Goal: Task Accomplishment & Management: Understand process/instructions

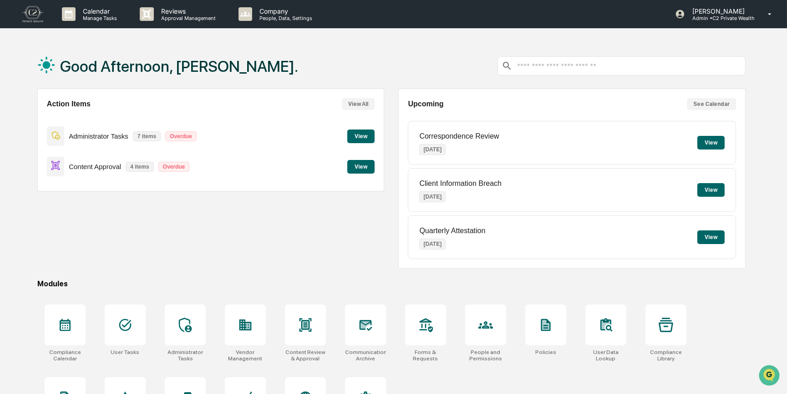
click at [360, 163] on button "View" at bounding box center [360, 167] width 27 height 14
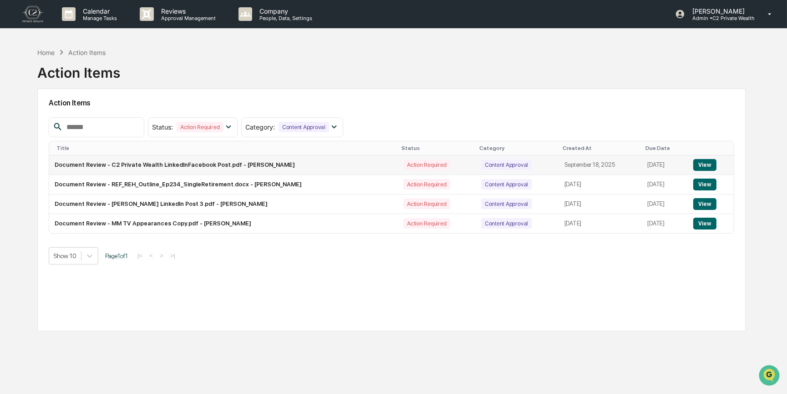
click at [707, 162] on button "View" at bounding box center [704, 165] width 23 height 12
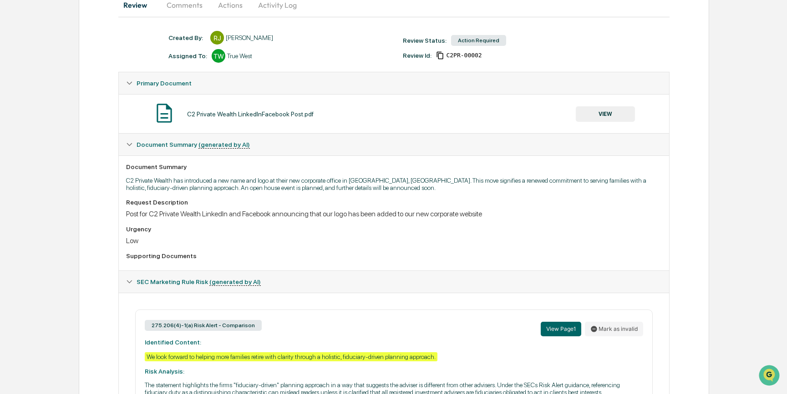
scroll to position [9, 0]
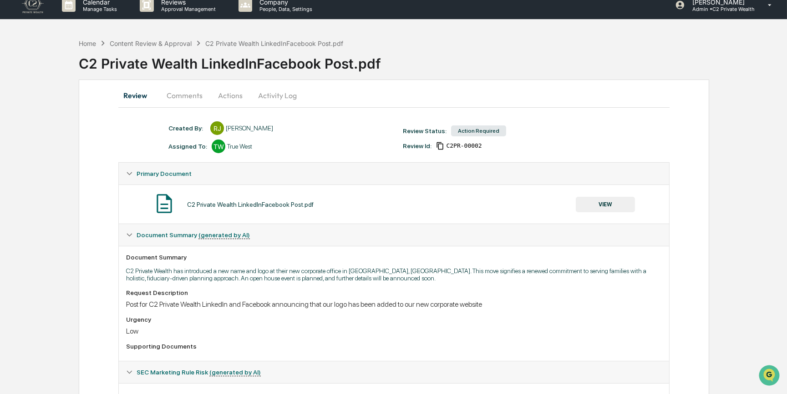
click at [197, 96] on button "Comments" at bounding box center [184, 96] width 50 height 22
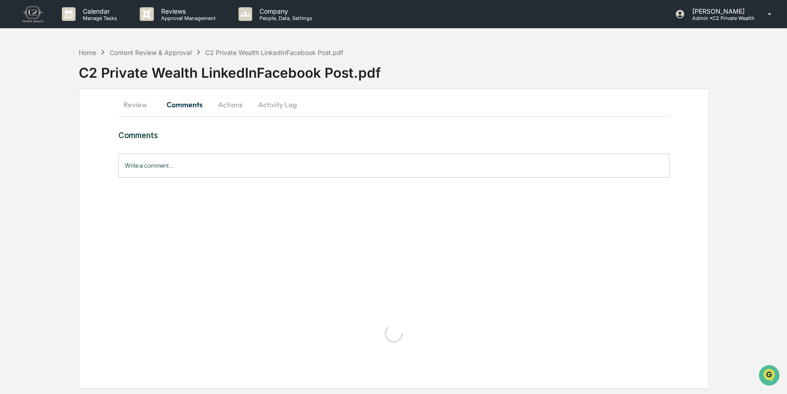
scroll to position [0, 0]
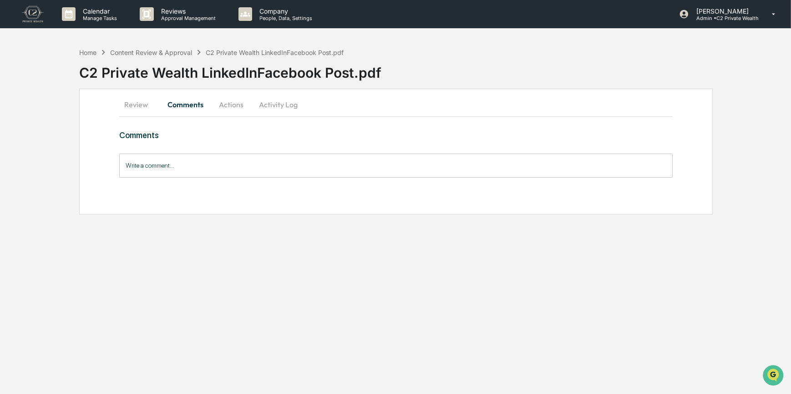
click at [137, 106] on button "Review" at bounding box center [139, 105] width 41 height 22
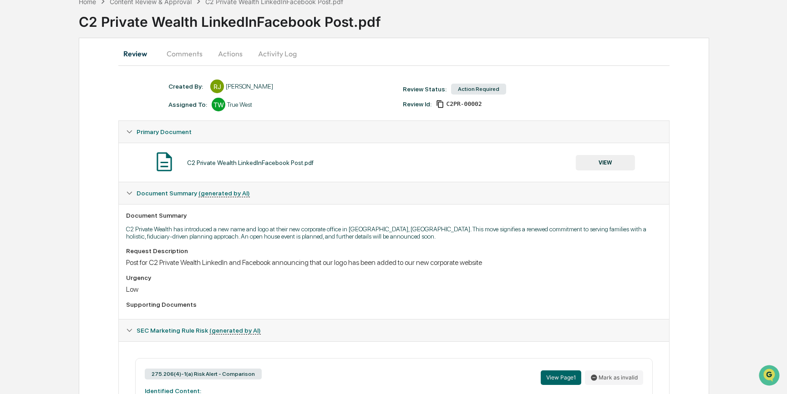
scroll to position [50, 0]
click at [616, 162] on button "VIEW" at bounding box center [605, 163] width 59 height 15
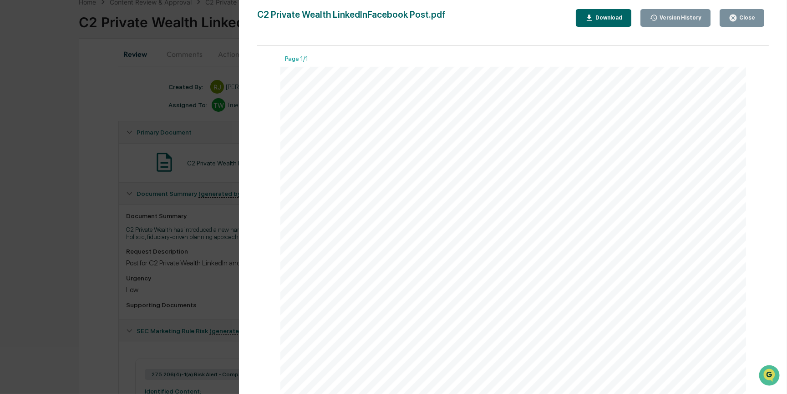
click at [81, 239] on div "Version History [DATE] 02:07 PM [PERSON_NAME] C2 Private Wealth LinkedInFaceboo…" at bounding box center [393, 197] width 787 height 394
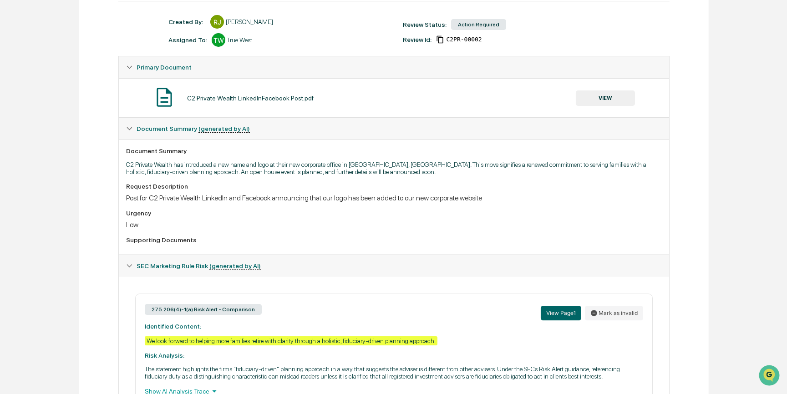
scroll to position [175, 0]
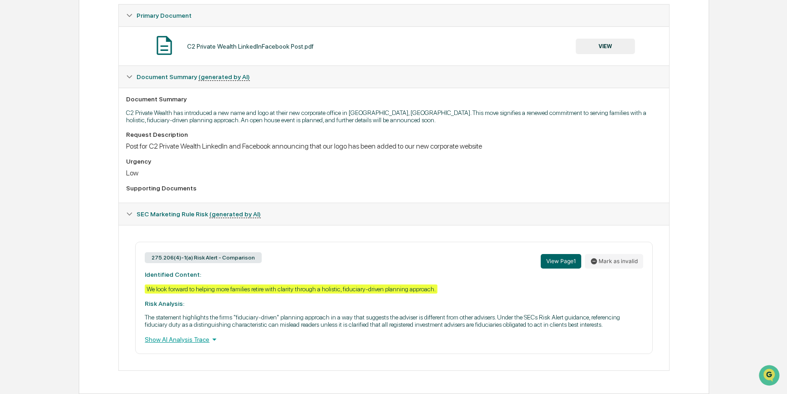
click at [586, 39] on button "VIEW" at bounding box center [605, 46] width 59 height 15
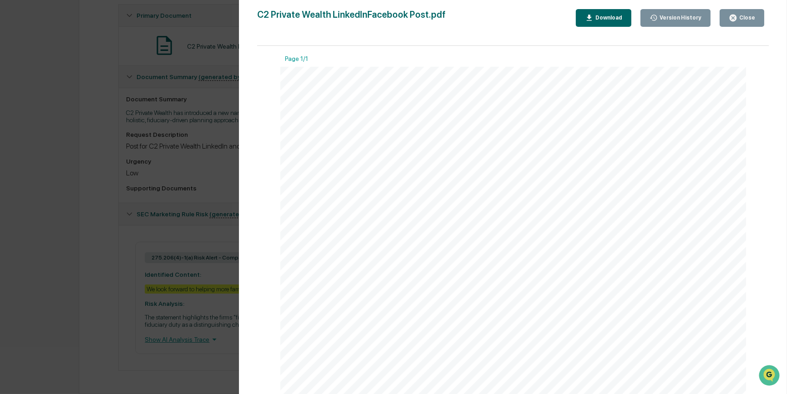
scroll to position [0, 0]
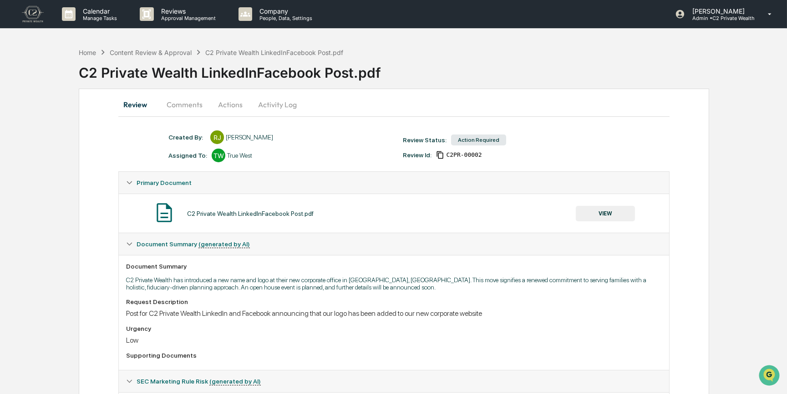
click at [616, 216] on button "VIEW" at bounding box center [605, 213] width 59 height 15
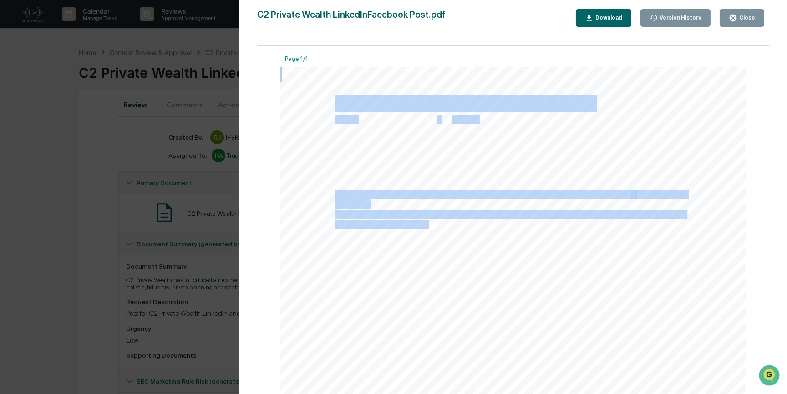
drag, startPoint x: 333, startPoint y: 193, endPoint x: 371, endPoint y: 203, distance: 39.4
click at [371, 203] on div "[Insert photo of new sign on corporate office] We’re proud to unveil our update…" at bounding box center [513, 369] width 466 height 604
drag, startPoint x: 371, startPoint y: 203, endPoint x: 332, endPoint y: 207, distance: 38.9
click at [335, 207] on span "approach." at bounding box center [352, 205] width 34 height 8
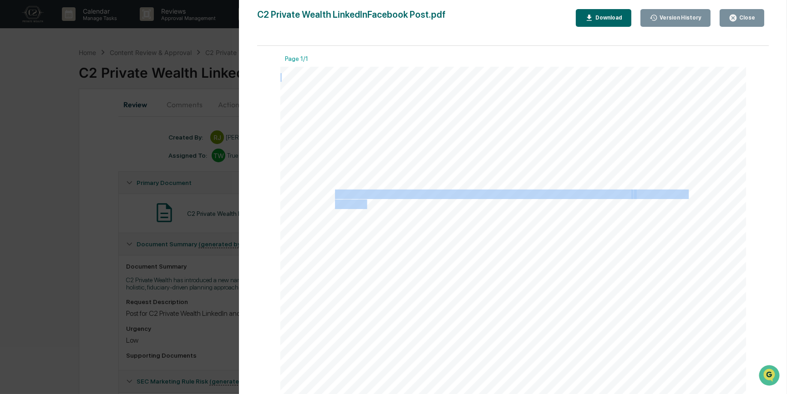
drag, startPoint x: 333, startPoint y: 195, endPoint x: 363, endPoint y: 204, distance: 31.8
click at [280, 67] on span "We look forward to helping more families retire with clarity through a holistic…" at bounding box center [280, 67] width 0 height 0
copy span "We look forward to helping more families retire with clarity through a holistic…"
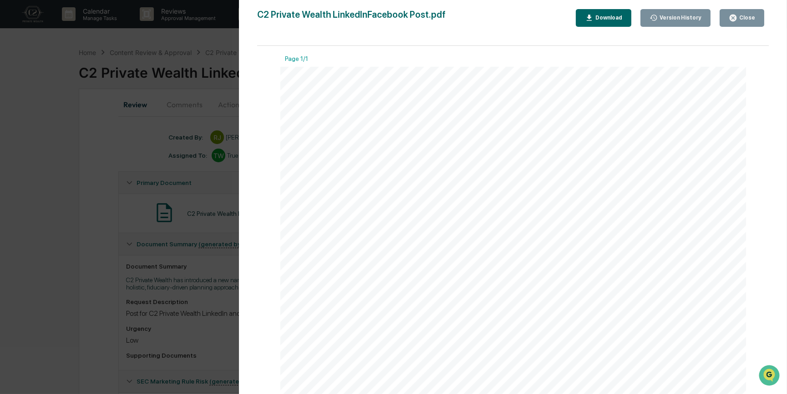
click at [80, 262] on div "Version History [DATE] 02:07 PM [PERSON_NAME] C2 Private Wealth LinkedInFaceboo…" at bounding box center [393, 197] width 787 height 394
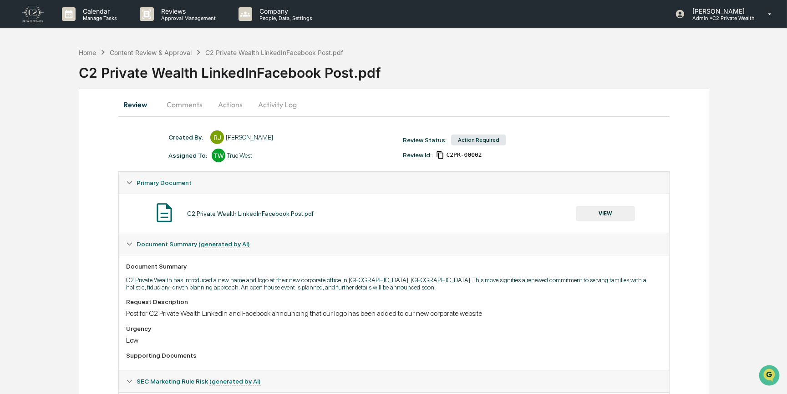
click at [194, 105] on button "Comments" at bounding box center [184, 105] width 50 height 22
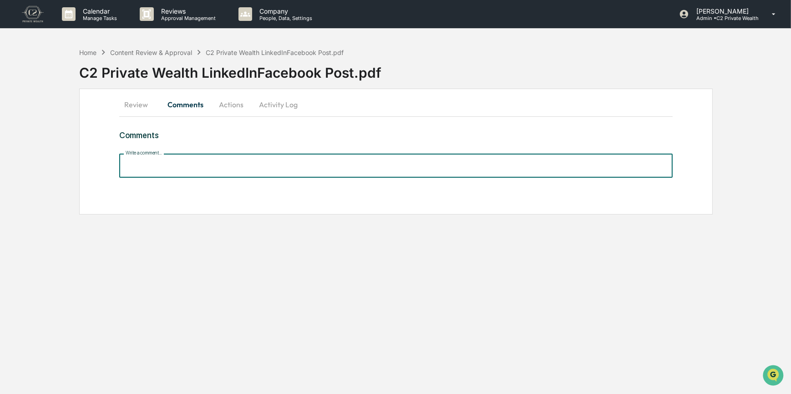
click at [219, 164] on input "Write a comment..." at bounding box center [396, 166] width 554 height 24
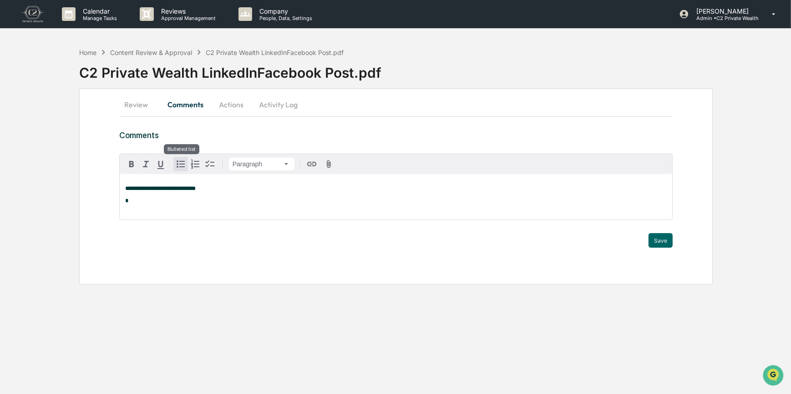
click at [182, 169] on icon "button" at bounding box center [180, 164] width 11 height 11
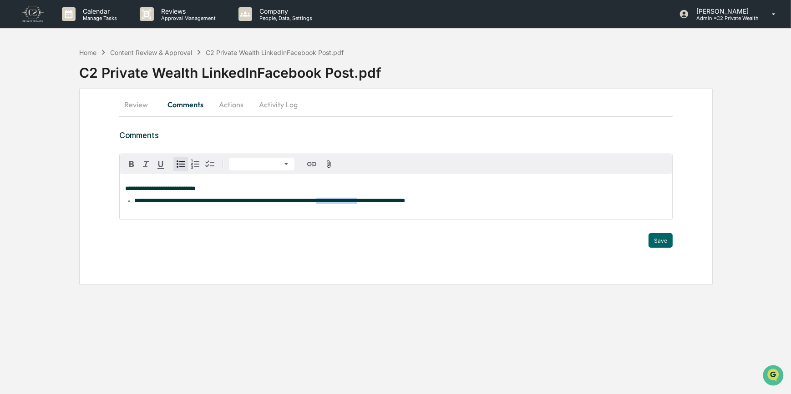
drag, startPoint x: 398, startPoint y: 202, endPoint x: 350, endPoint y: 204, distance: 47.8
click at [350, 204] on span "**********" at bounding box center [269, 201] width 271 height 6
drag, startPoint x: 329, startPoint y: 202, endPoint x: 373, endPoint y: 199, distance: 44.2
click at [364, 199] on span "**********" at bounding box center [249, 201] width 230 height 6
click at [159, 166] on icon "button" at bounding box center [160, 165] width 6 height 8
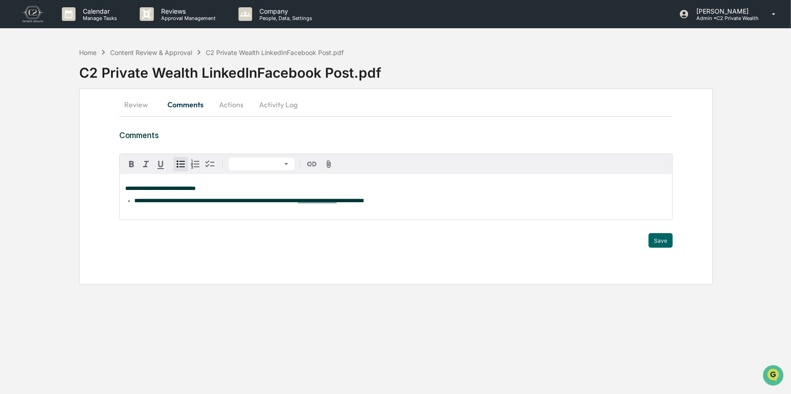
click at [427, 203] on li "**********" at bounding box center [400, 201] width 533 height 6
click at [656, 238] on button "Save" at bounding box center [660, 240] width 24 height 15
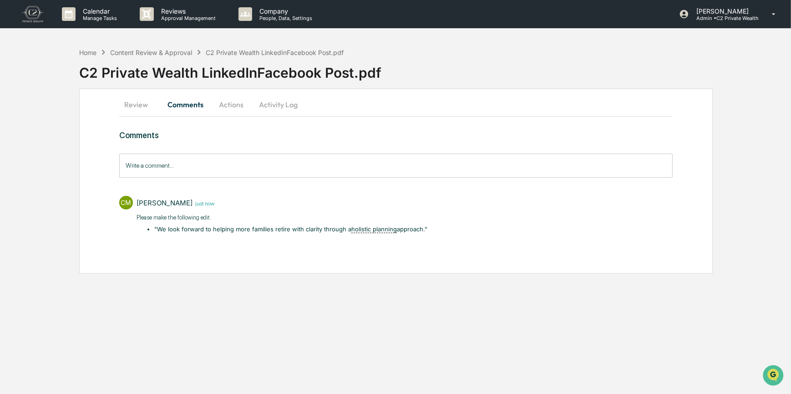
click at [227, 103] on button "Actions" at bounding box center [231, 105] width 41 height 22
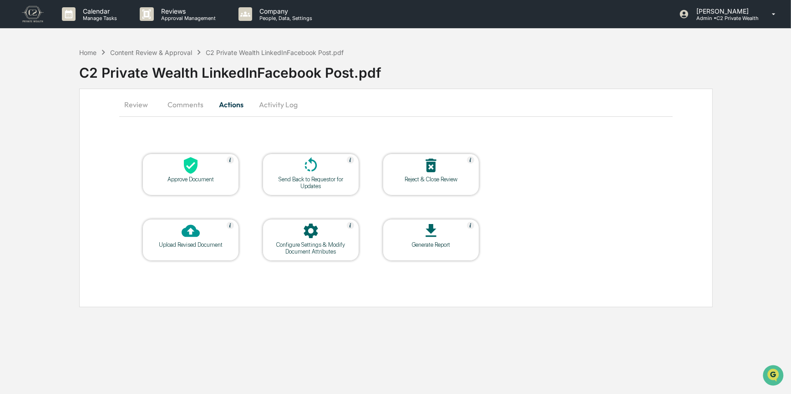
click at [292, 166] on div at bounding box center [310, 166] width 91 height 20
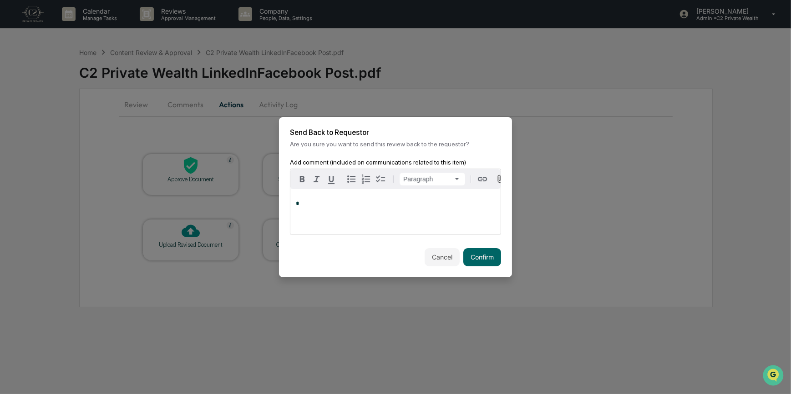
click at [316, 207] on p "*" at bounding box center [395, 204] width 199 height 6
click at [477, 259] on button "Confirm" at bounding box center [482, 257] width 38 height 18
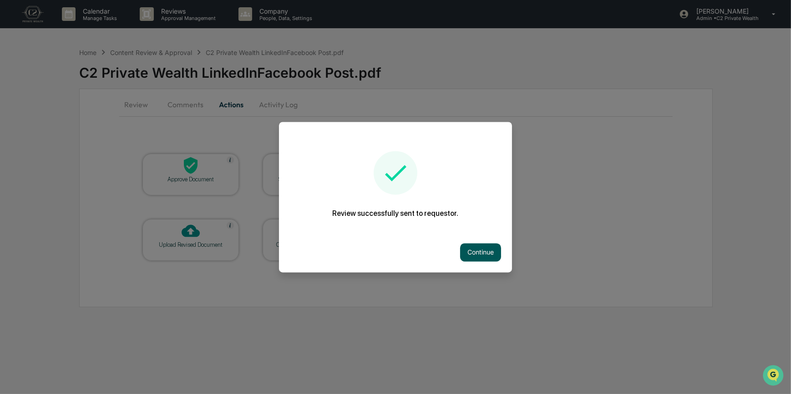
click at [483, 251] on button "Continue" at bounding box center [480, 252] width 41 height 18
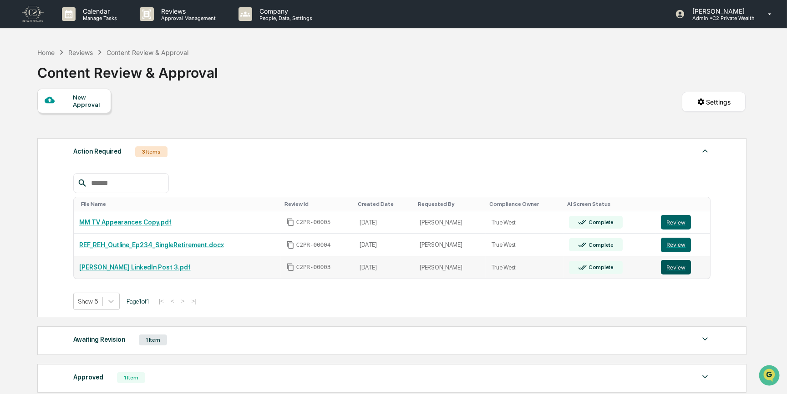
click at [682, 271] on button "Review" at bounding box center [676, 267] width 30 height 15
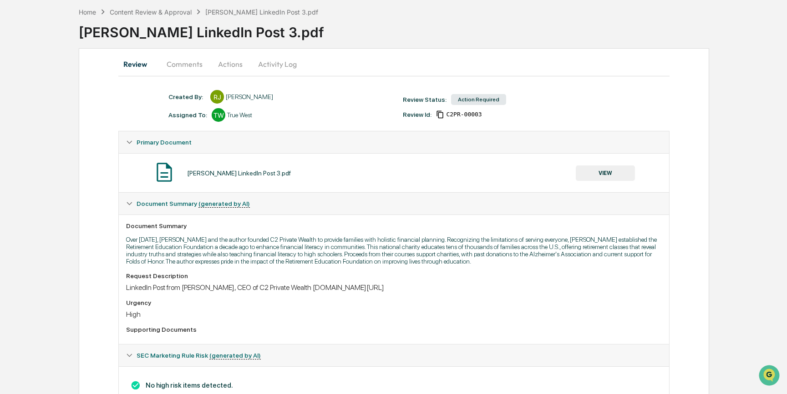
scroll to position [79, 0]
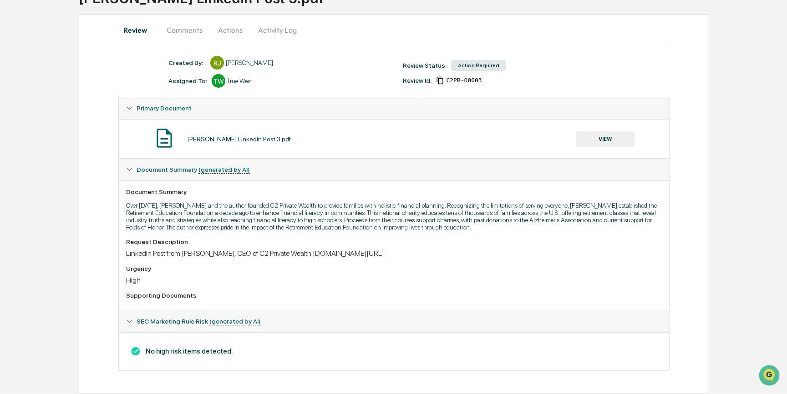
click at [606, 138] on button "VIEW" at bounding box center [605, 138] width 59 height 15
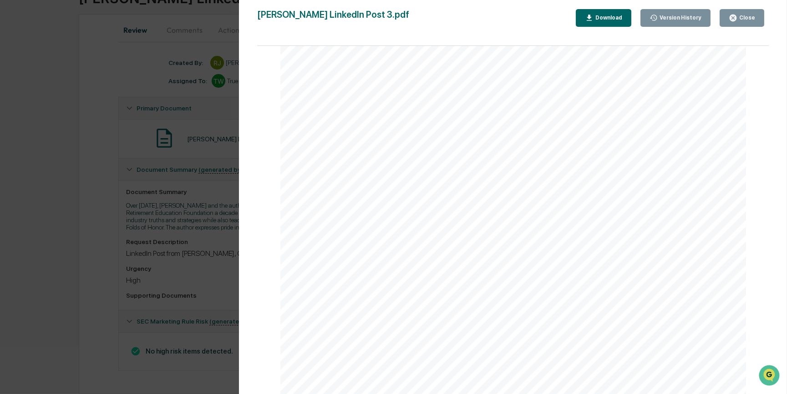
scroll to position [165, 0]
click at [198, 261] on div "Version History 09/24/2025, 04:48 PM Reagan Jones 09/24/2025, 04:48 PM Reagan J…" at bounding box center [393, 197] width 787 height 394
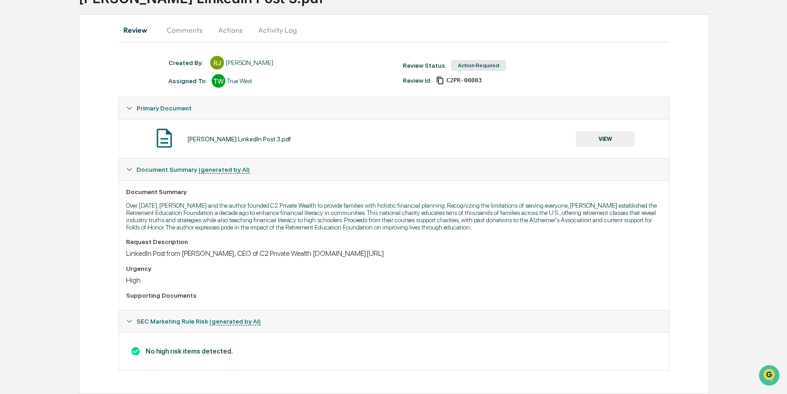
click at [607, 136] on button "VIEW" at bounding box center [605, 138] width 59 height 15
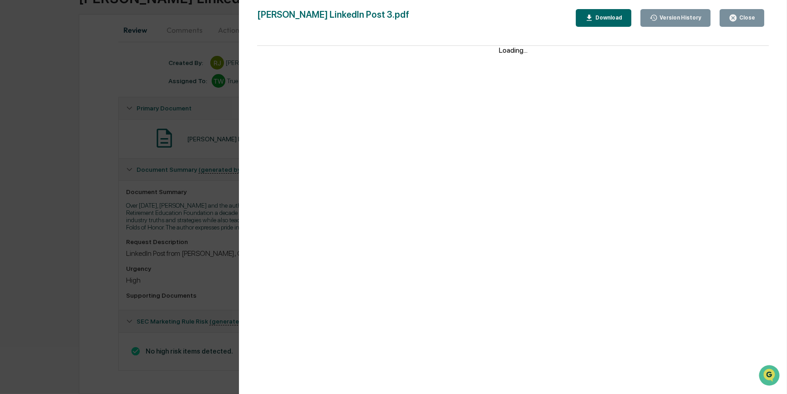
click at [79, 176] on div "Version History 09/24/2025, 04:48 PM Reagan Jones 09/24/2025, 04:48 PM Reagan J…" at bounding box center [393, 197] width 787 height 394
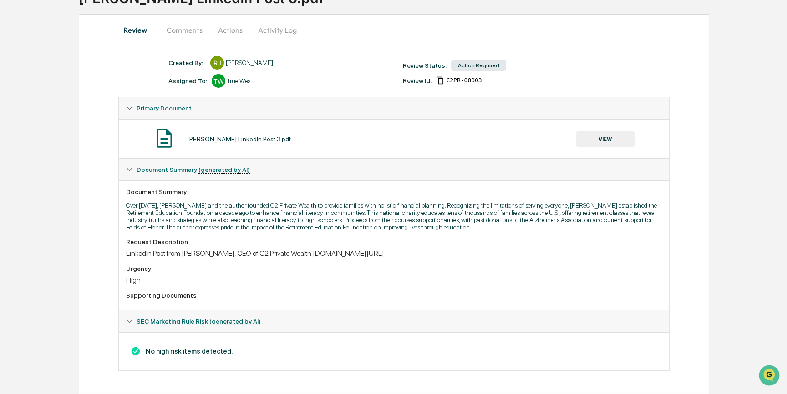
click at [232, 21] on button "Actions" at bounding box center [230, 30] width 41 height 22
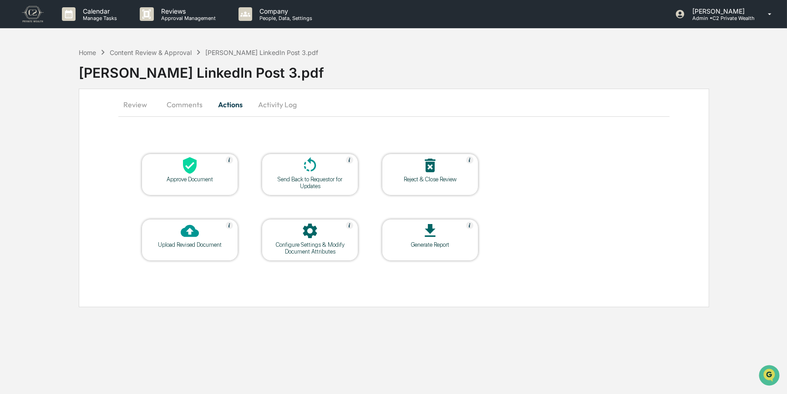
scroll to position [0, 0]
click at [209, 170] on div at bounding box center [190, 166] width 91 height 20
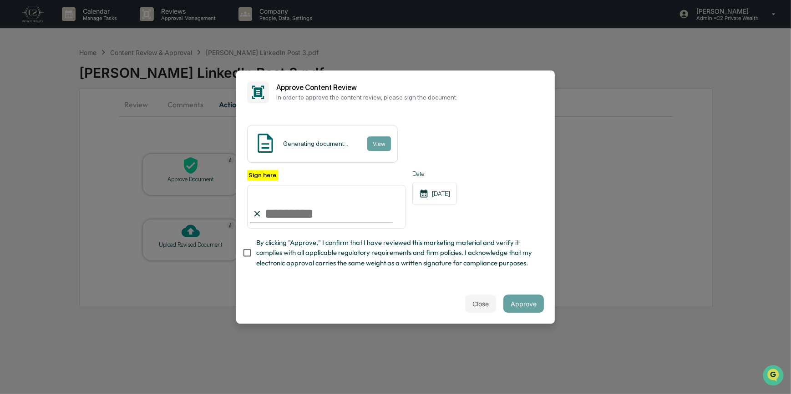
click at [315, 210] on input "Sign here" at bounding box center [326, 207] width 159 height 44
type input "*********"
click at [381, 140] on button "View" at bounding box center [379, 143] width 24 height 15
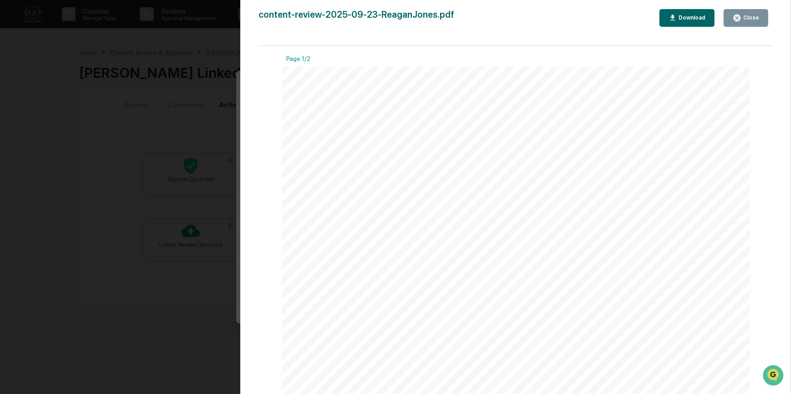
click at [203, 139] on div "Version History 09/24/2025, 08:39 PM Carliss Marshall content-review-2025-09-23…" at bounding box center [395, 197] width 791 height 394
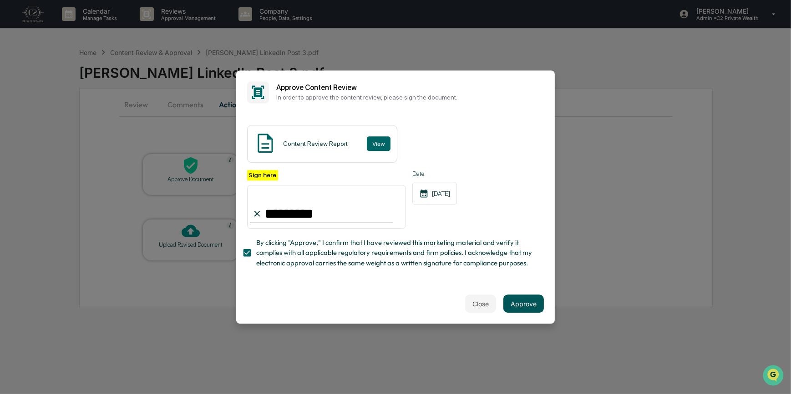
click at [528, 304] on button "Approve" at bounding box center [523, 304] width 40 height 18
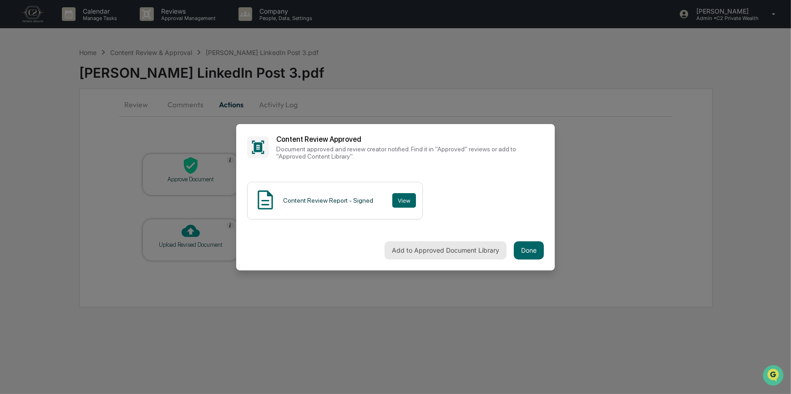
click at [443, 251] on button "Add to Approved Document Library" at bounding box center [445, 251] width 122 height 18
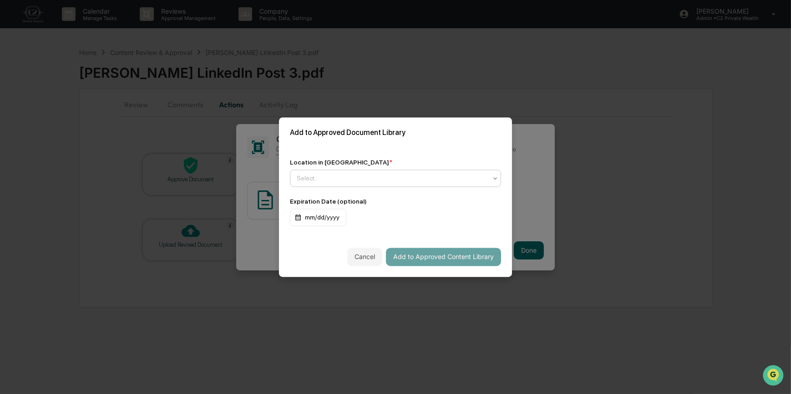
click at [336, 182] on div at bounding box center [392, 178] width 190 height 9
click at [337, 202] on div "Approved Content Library" at bounding box center [395, 200] width 210 height 18
click at [444, 259] on button "Add to Approved Content Library" at bounding box center [443, 257] width 115 height 18
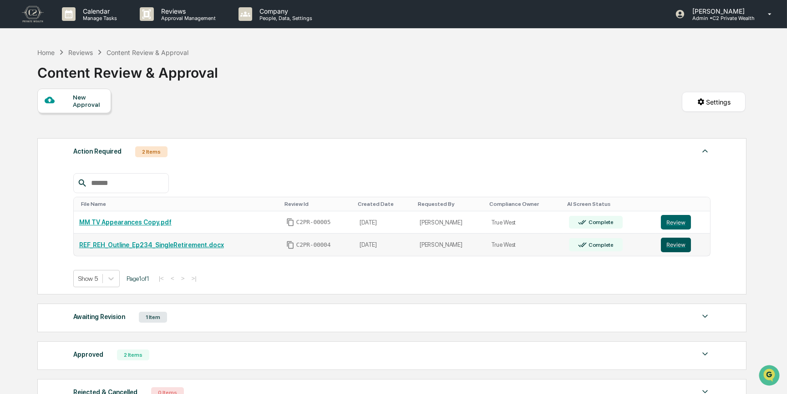
click at [671, 249] on button "Review" at bounding box center [676, 245] width 30 height 15
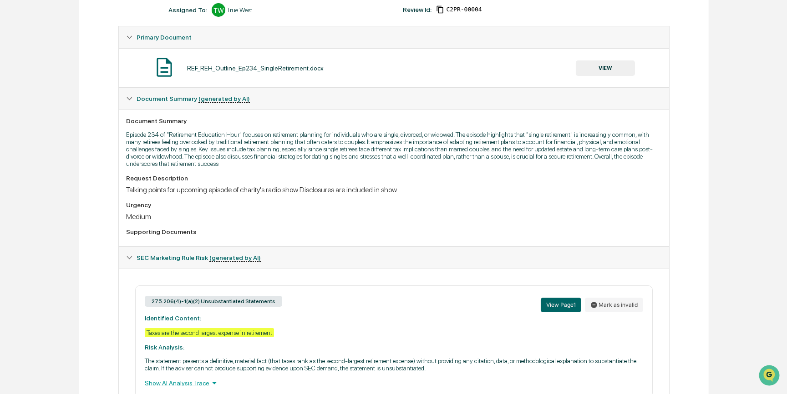
scroll to position [119, 0]
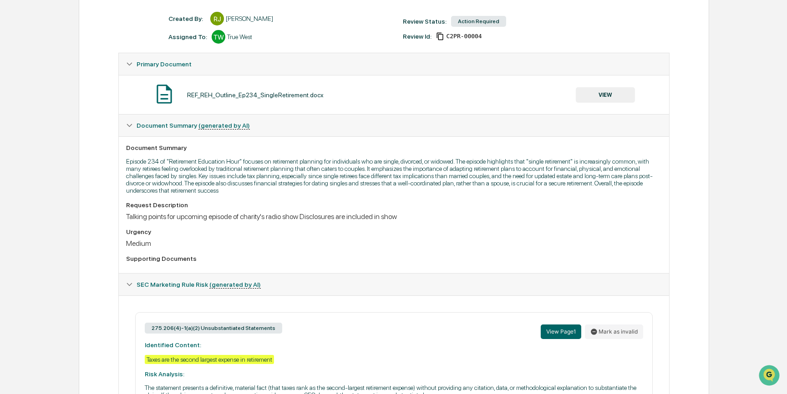
click at [626, 93] on button "VIEW" at bounding box center [605, 94] width 59 height 15
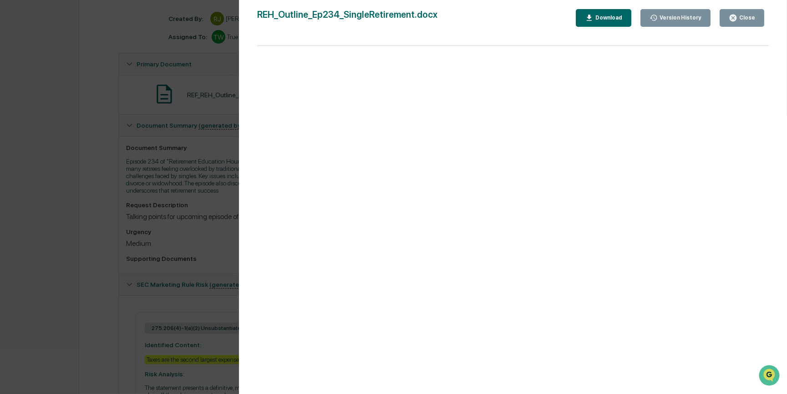
click at [606, 16] on div "Download" at bounding box center [607, 18] width 29 height 6
